Goal: Task Accomplishment & Management: Use online tool/utility

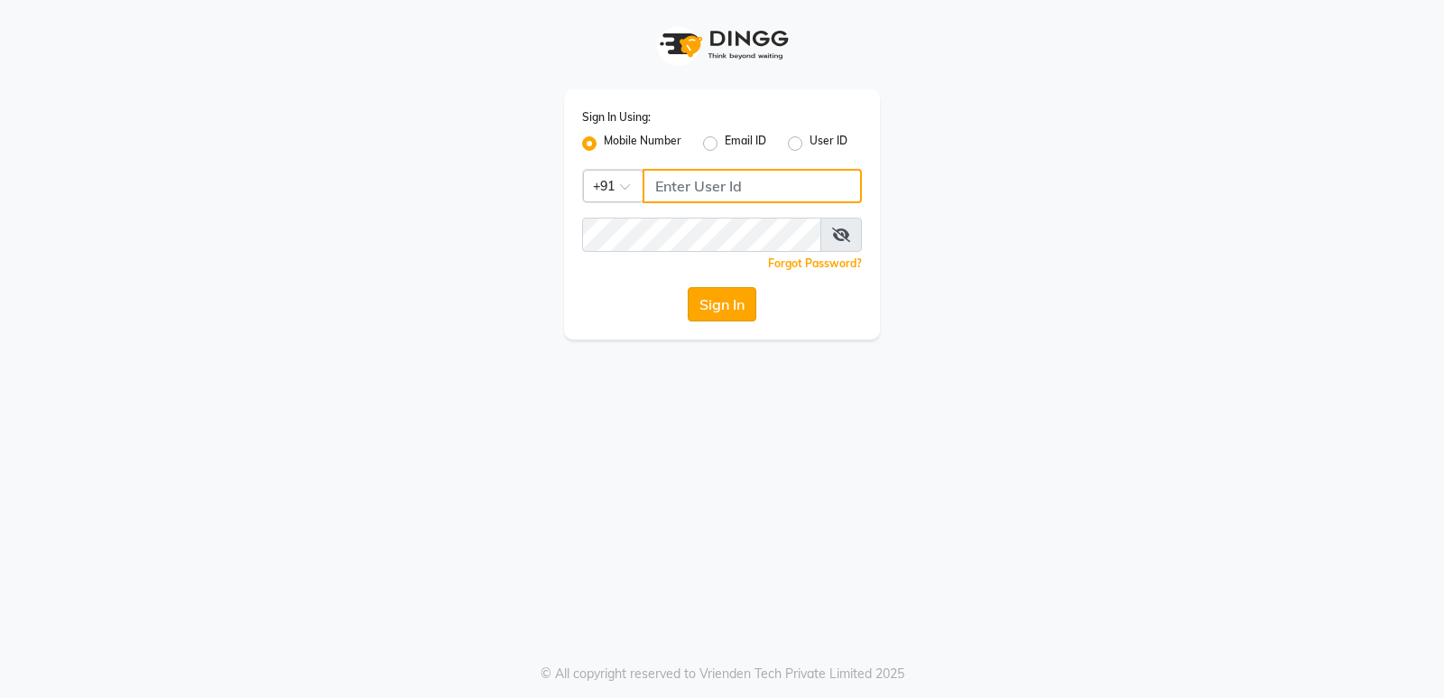
type input "7203877534"
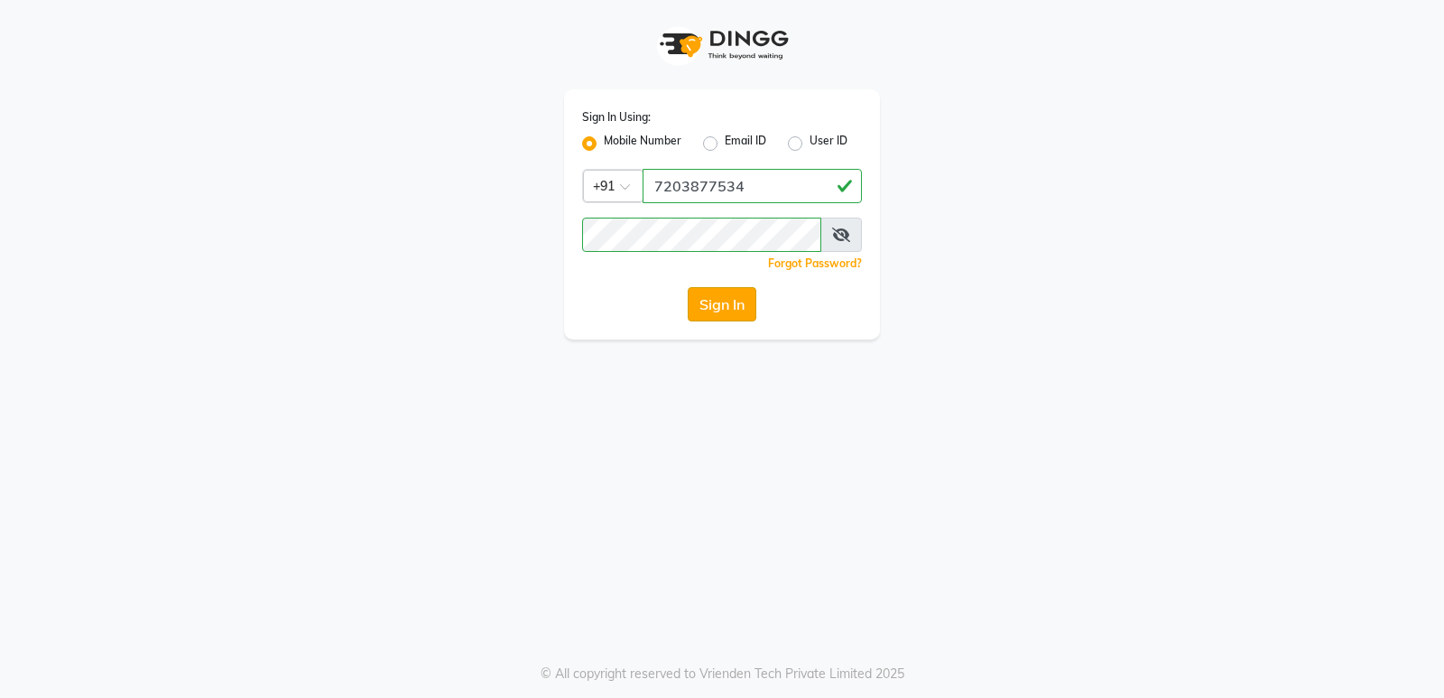
click at [739, 291] on button "Sign In" at bounding box center [722, 304] width 69 height 34
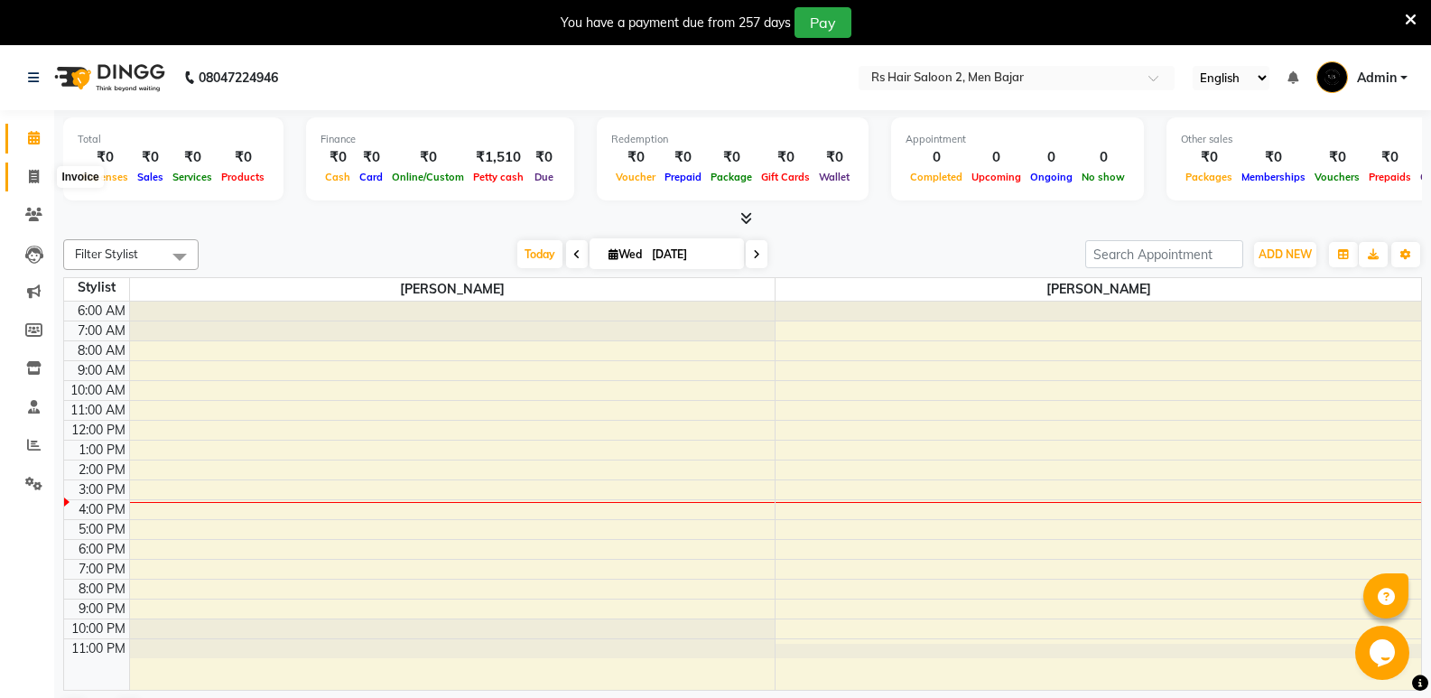
click at [35, 173] on icon at bounding box center [34, 177] width 10 height 14
select select "5179"
select select "service"
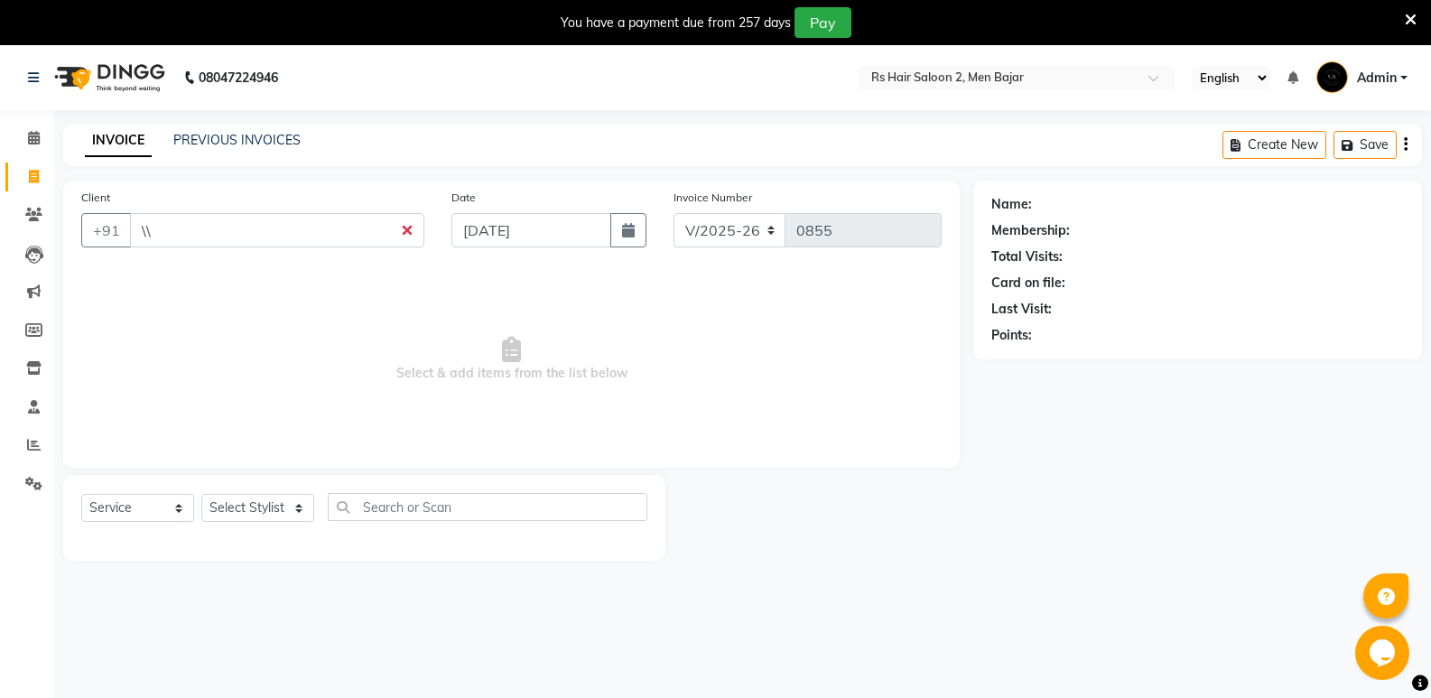
type input "\"
type input "1"
type input "\"
